Goal: Task Accomplishment & Management: Use online tool/utility

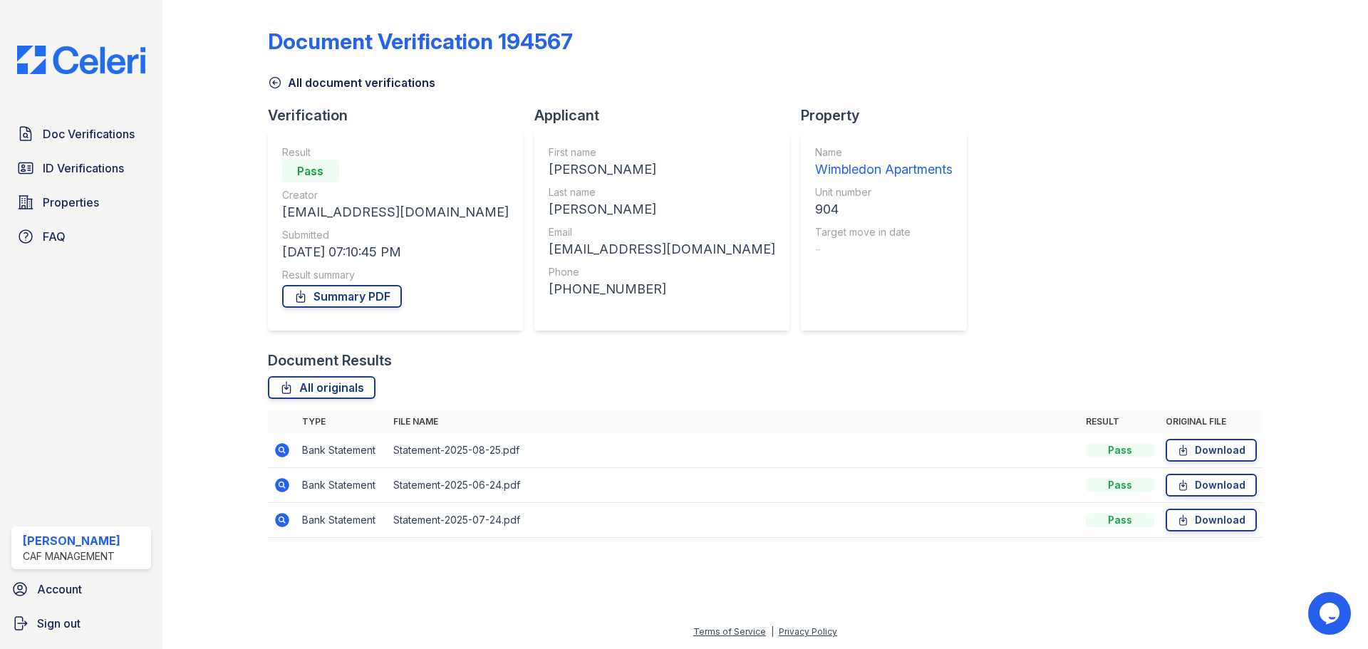
click at [286, 91] on div "Document Verification 194567 All document verifications Verification Result Pas…" at bounding box center [765, 279] width 994 height 546
click at [282, 82] on link "All document verifications" at bounding box center [351, 82] width 167 height 17
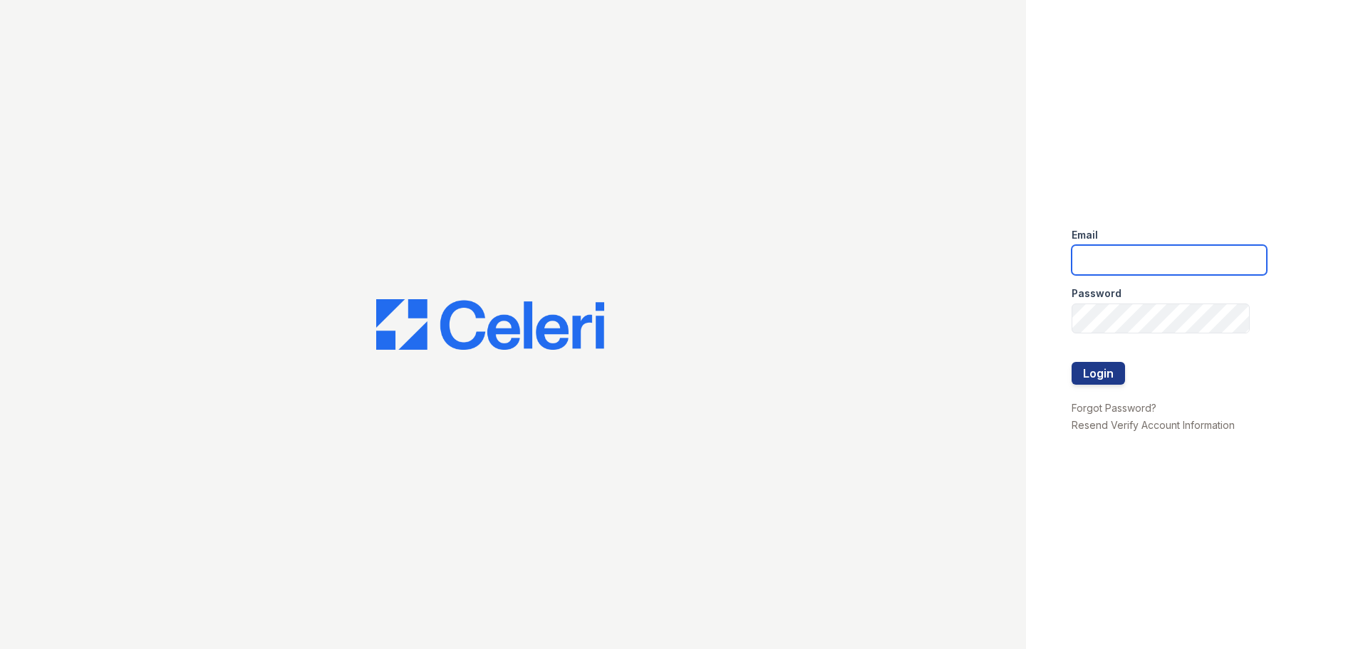
type input "[EMAIL_ADDRESS][DOMAIN_NAME]"
click at [1086, 388] on div at bounding box center [1168, 392] width 195 height 14
click at [1090, 376] on button "Login" at bounding box center [1097, 373] width 53 height 23
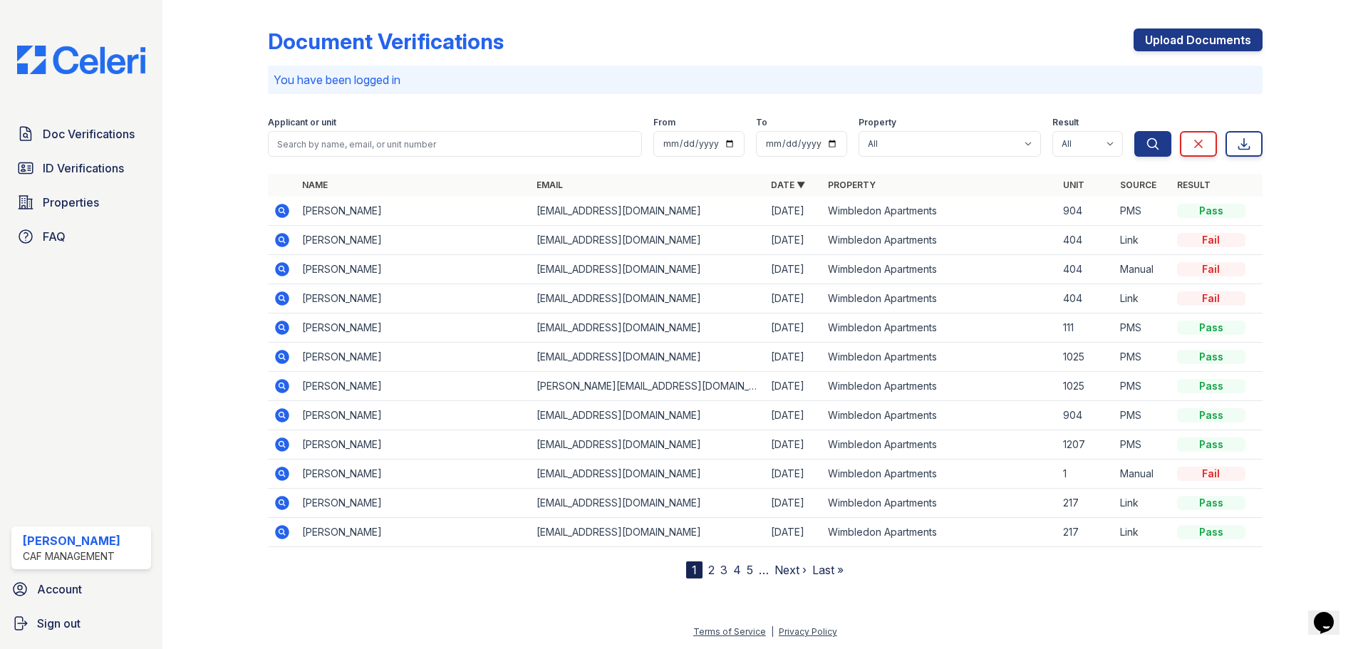
click at [281, 442] on icon at bounding box center [282, 444] width 17 height 17
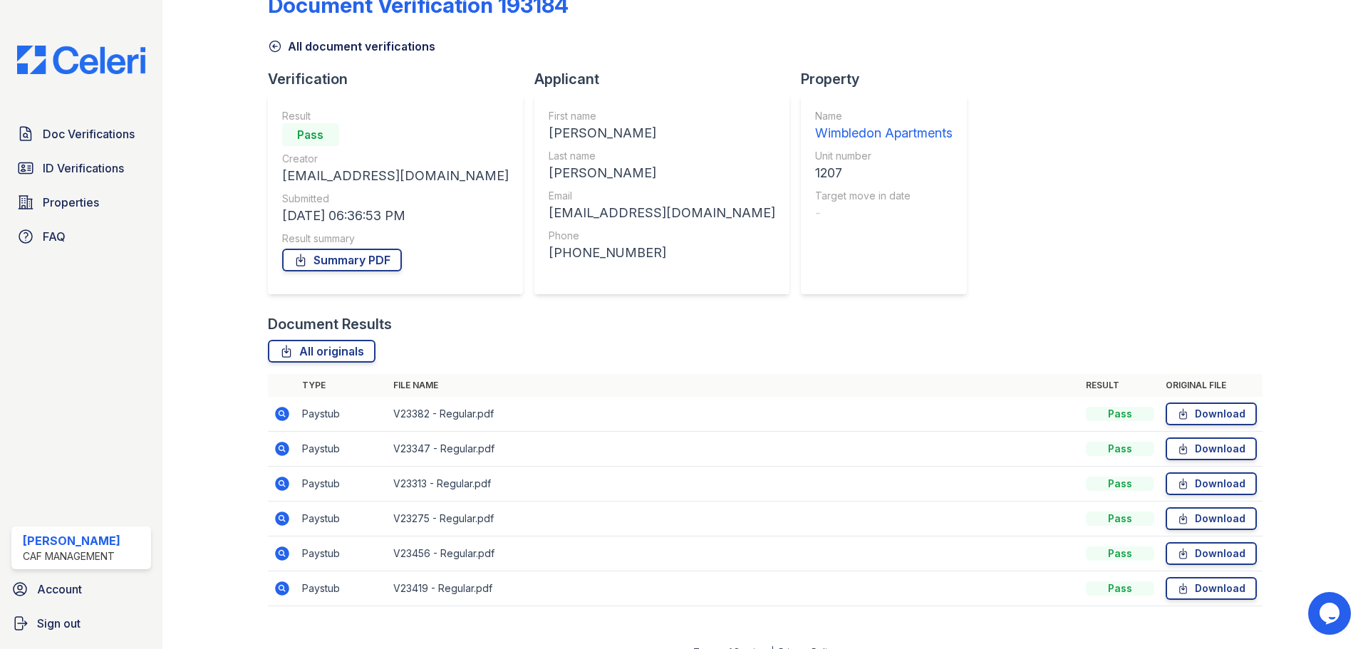
scroll to position [56, 0]
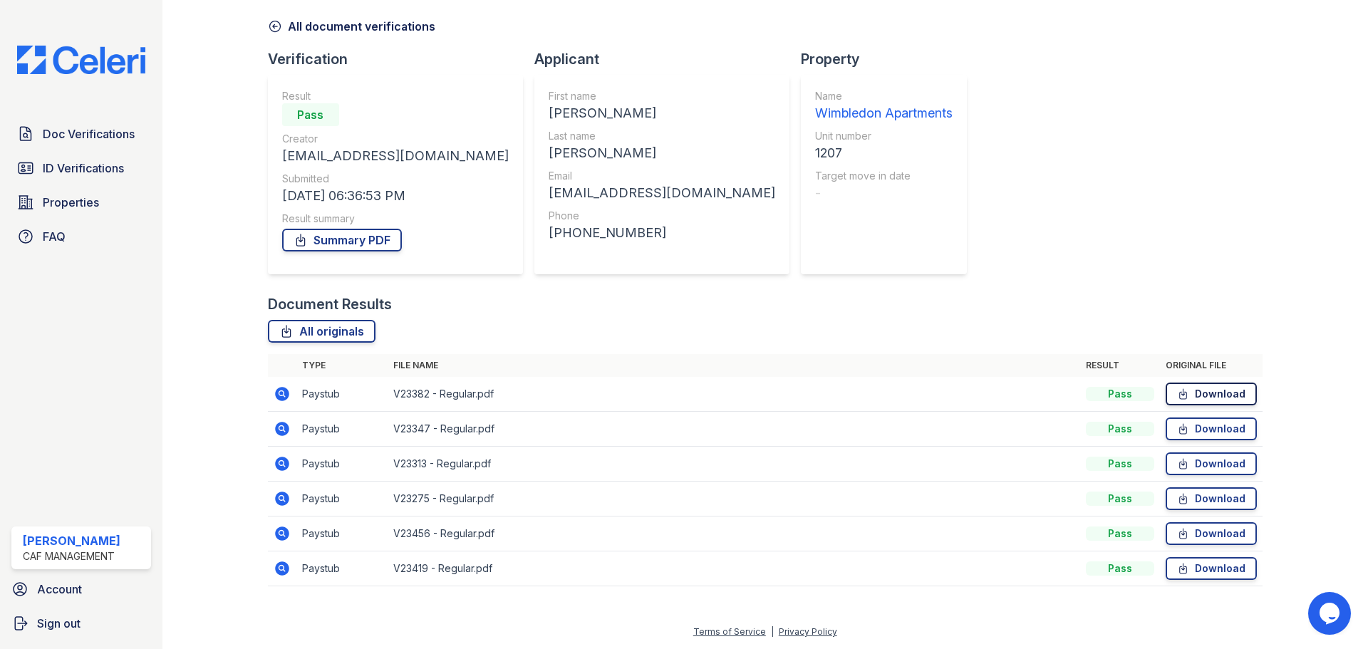
click at [1187, 395] on link "Download" at bounding box center [1210, 393] width 91 height 23
click at [1194, 430] on link "Download" at bounding box center [1210, 428] width 91 height 23
click at [1189, 463] on link "Download" at bounding box center [1210, 463] width 91 height 23
click at [1202, 496] on link "Download" at bounding box center [1210, 498] width 91 height 23
click at [308, 238] on link "Summary PDF" at bounding box center [342, 240] width 120 height 23
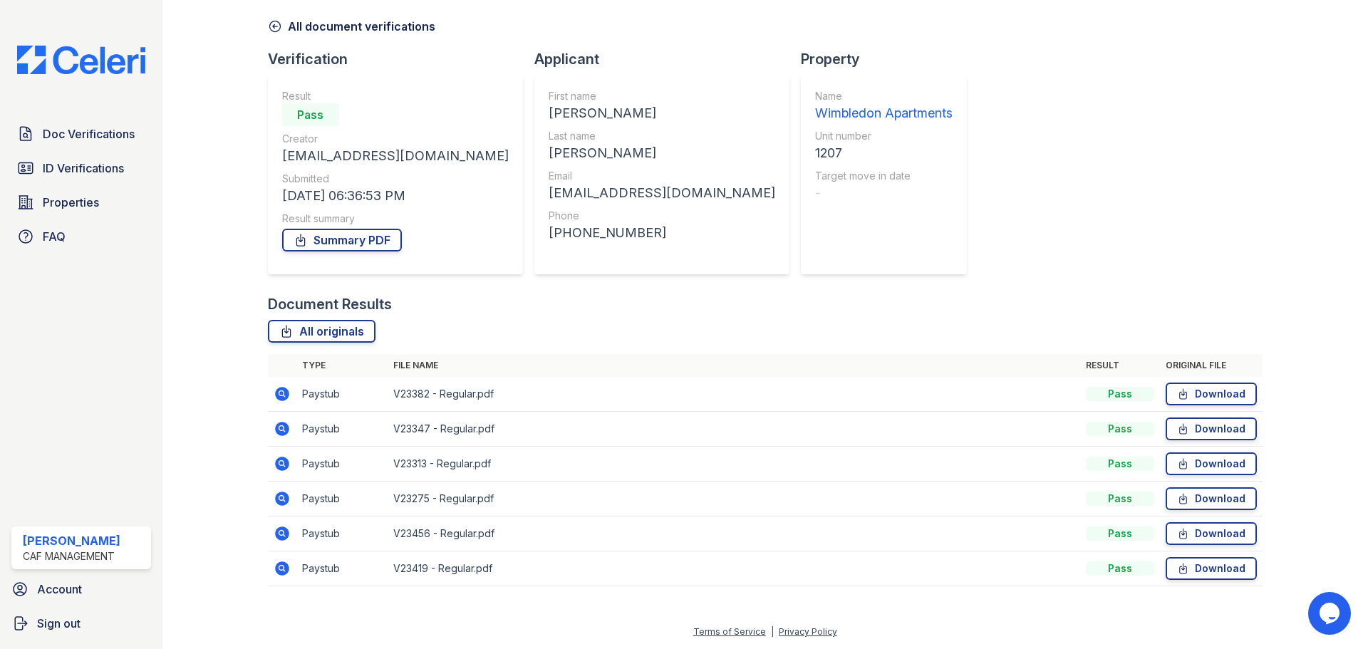
click at [281, 533] on icon at bounding box center [281, 533] width 4 height 4
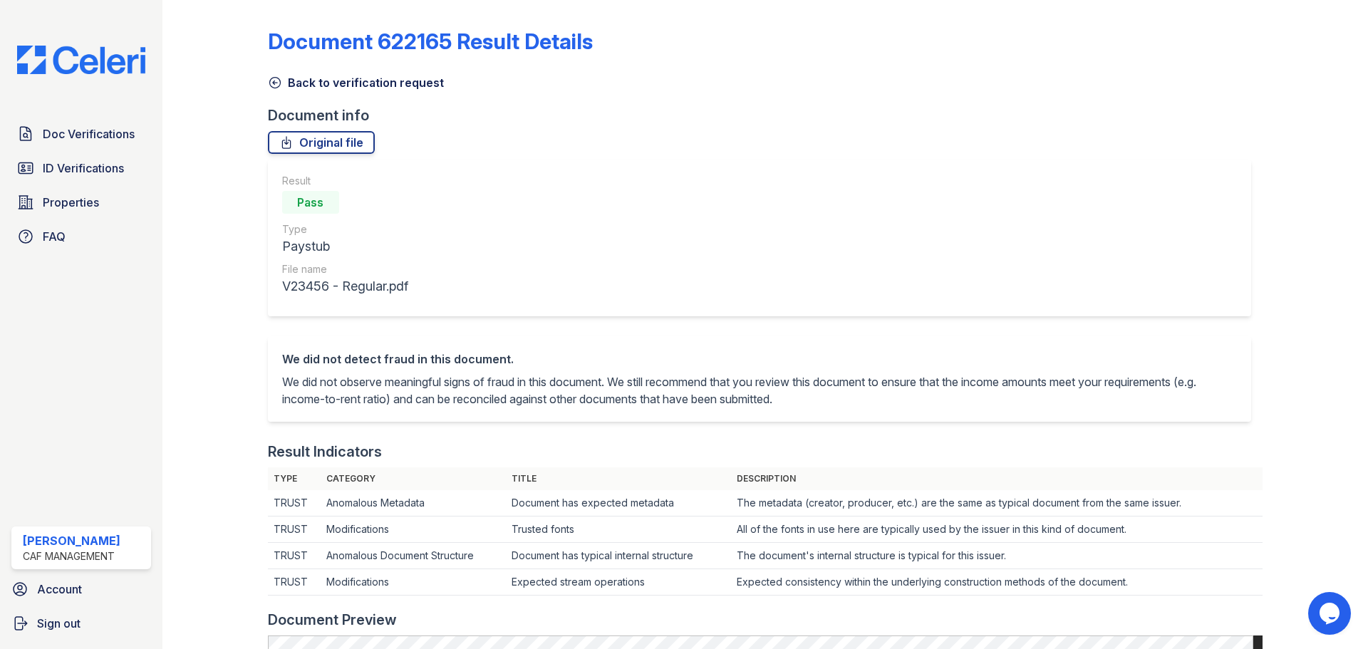
click at [270, 81] on icon at bounding box center [275, 82] width 14 height 14
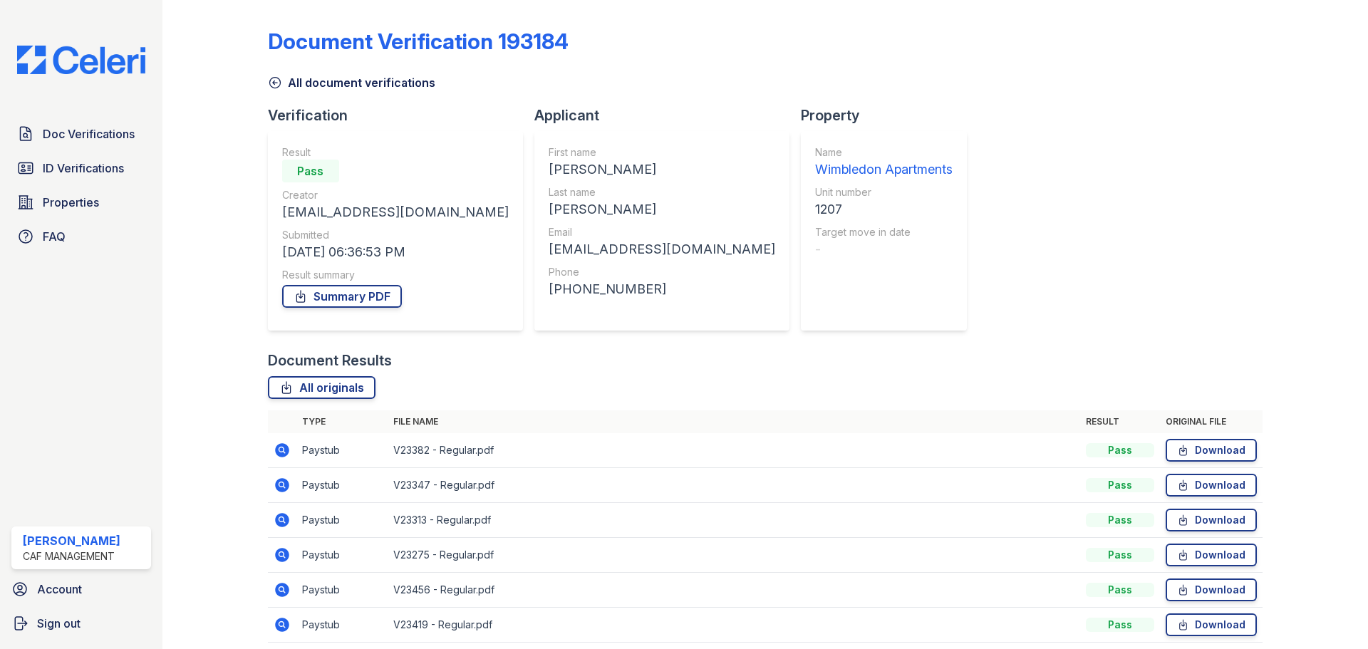
click at [275, 85] on icon at bounding box center [275, 82] width 14 height 14
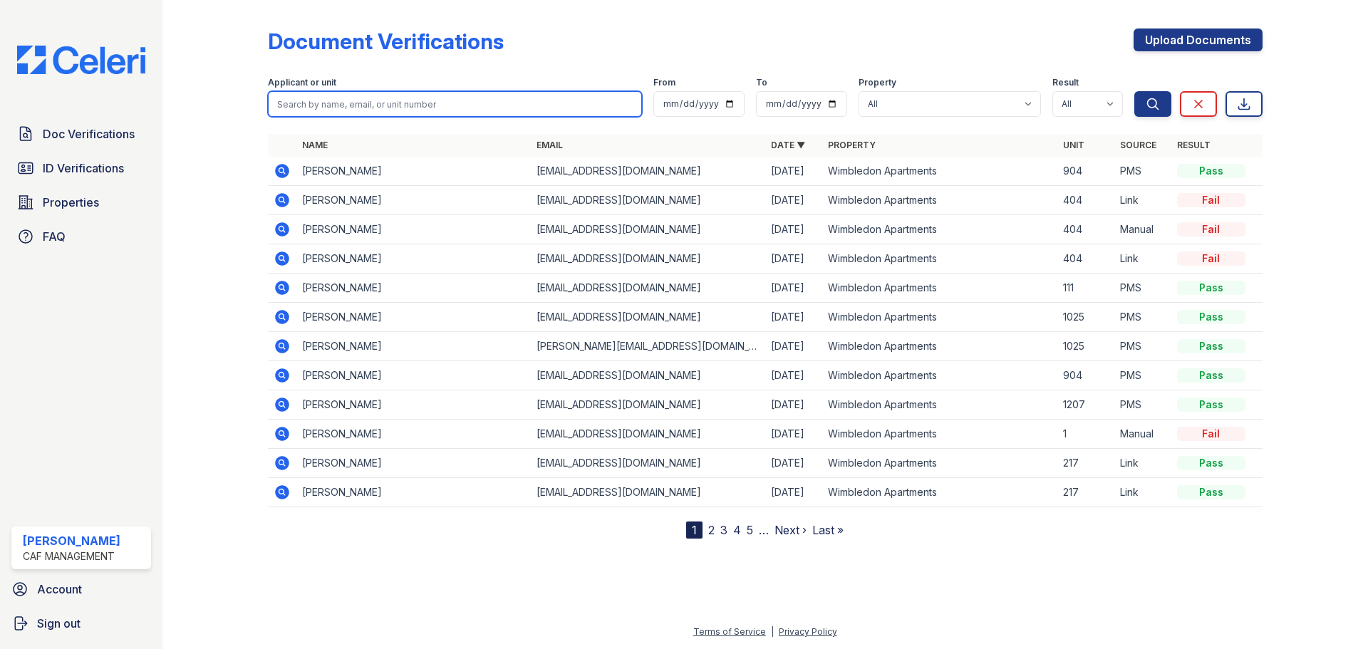
click at [349, 103] on input "search" at bounding box center [455, 104] width 374 height 26
type input "[PERSON_NAME]"
click at [1134, 91] on button "Search" at bounding box center [1152, 104] width 37 height 26
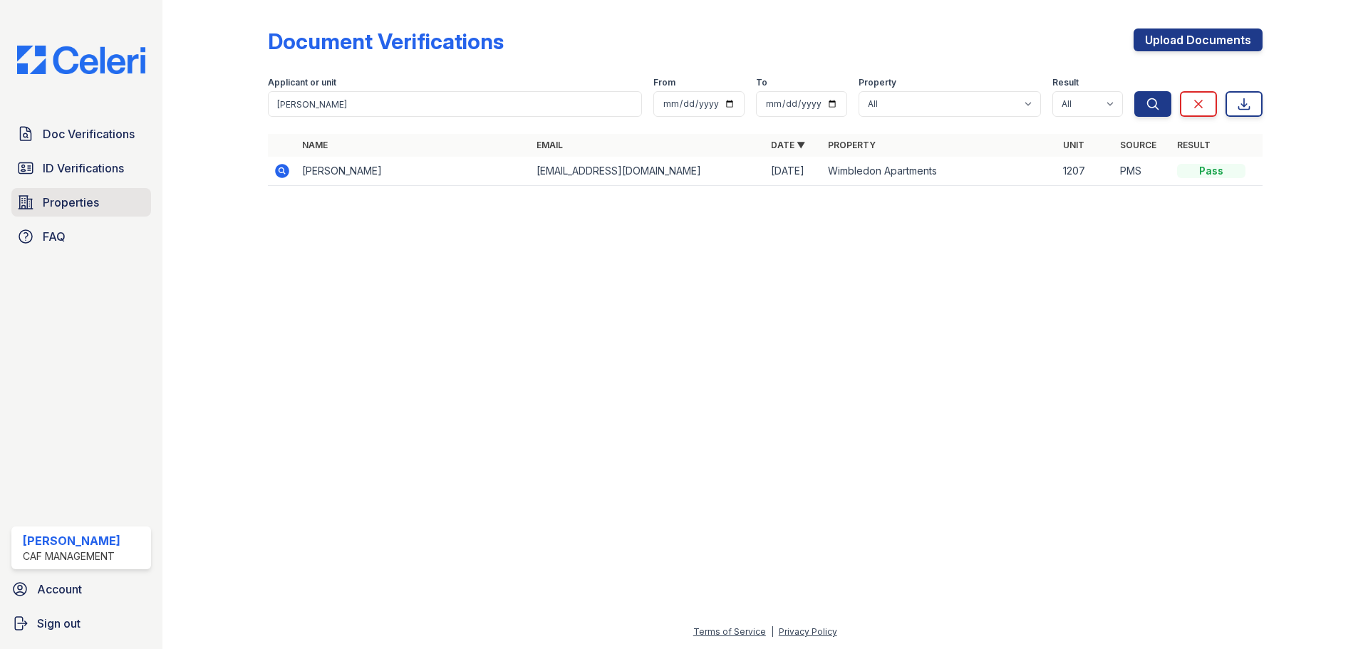
click at [72, 212] on link "Properties" at bounding box center [81, 202] width 140 height 28
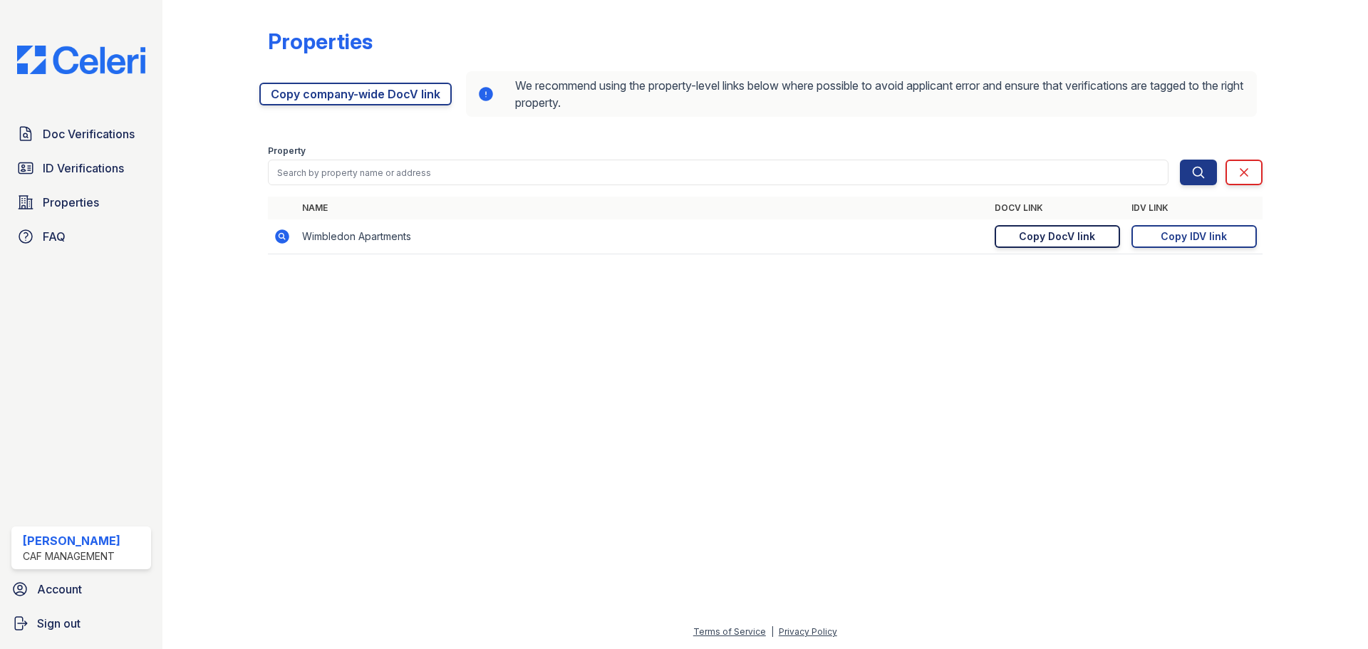
click at [1057, 241] on div "Copy DocV link" at bounding box center [1057, 236] width 76 height 14
